Goal: Information Seeking & Learning: Learn about a topic

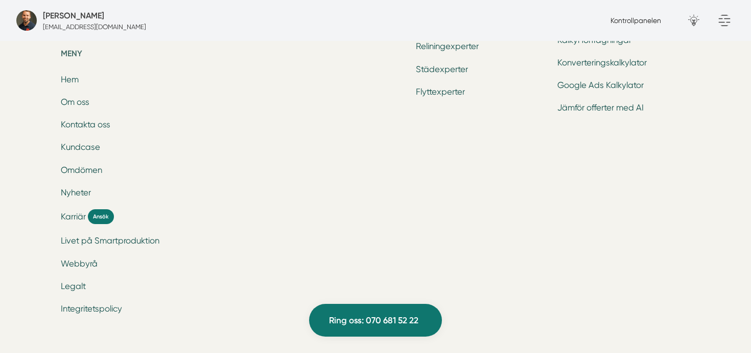
scroll to position [3486, 0]
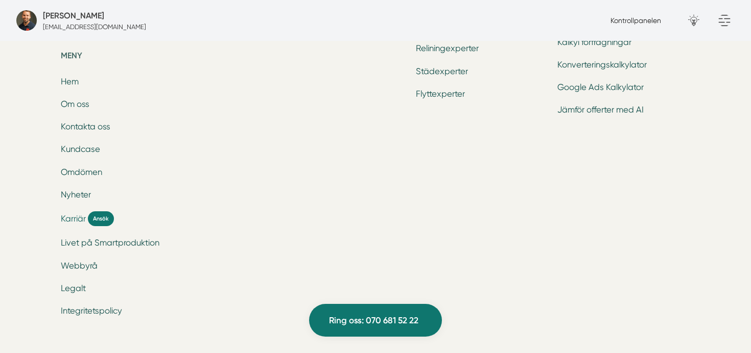
click at [75, 218] on span "Karriär" at bounding box center [73, 219] width 25 height 12
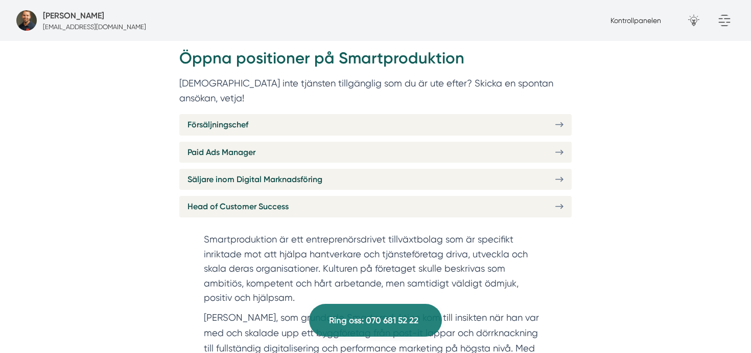
scroll to position [406, 0]
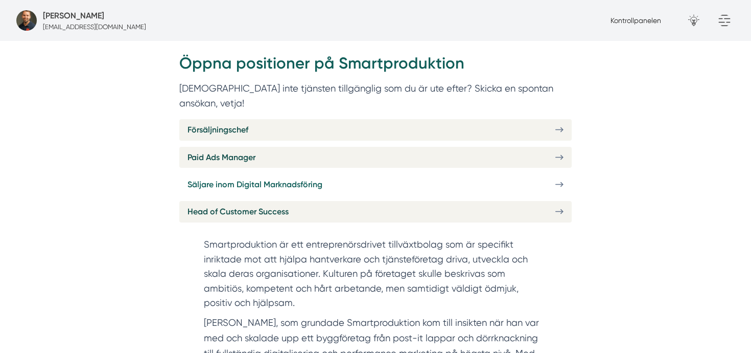
click at [304, 178] on span "Säljare inom Digital Marknadsföring" at bounding box center [255, 184] width 135 height 13
